Goal: Task Accomplishment & Management: Manage account settings

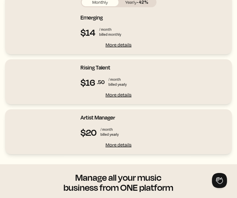
scroll to position [63, 0]
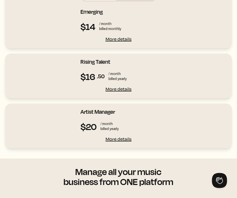
click at [122, 40] on div "More details" at bounding box center [119, 39] width 76 height 7
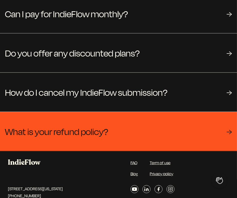
scroll to position [537, 0]
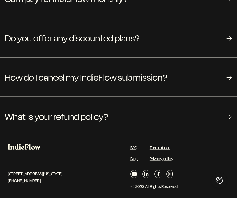
click at [28, 149] on img at bounding box center [24, 147] width 33 height 6
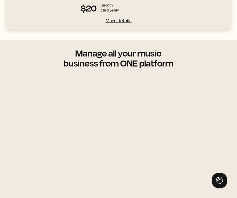
scroll to position [257, 0]
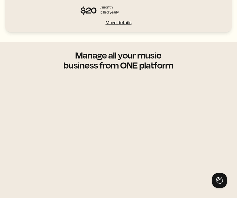
click at [91, 61] on div "Manage all your music business from ONE platform" at bounding box center [119, 60] width 122 height 20
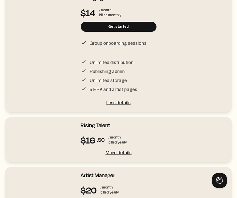
scroll to position [0, 0]
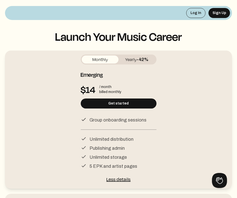
click at [202, 21] on div at bounding box center [118, 72] width 227 height 145
click at [201, 17] on button "Log In" at bounding box center [196, 13] width 19 height 10
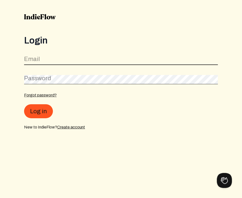
click at [43, 56] on input "email" at bounding box center [121, 61] width 194 height 10
